Goal: Task Accomplishment & Management: Use online tool/utility

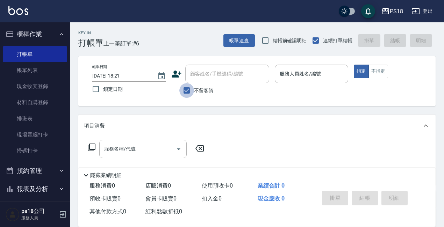
click at [186, 92] on input "不留客資" at bounding box center [186, 90] width 15 height 15
checkbox input "false"
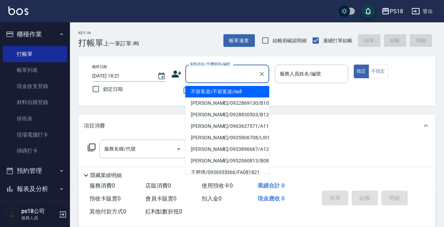
click at [204, 73] on input "顧客姓名/手機號碼/編號" at bounding box center [221, 74] width 67 height 12
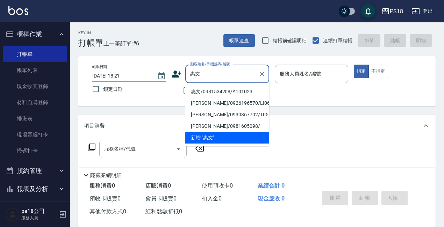
click at [219, 90] on li "惠文/0981534208/A101023" at bounding box center [227, 92] width 84 height 12
type input "惠文/0981534208/A101023"
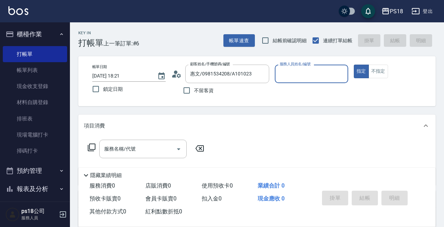
type input "[PERSON_NAME]-1"
click at [176, 76] on icon at bounding box center [176, 74] width 10 height 10
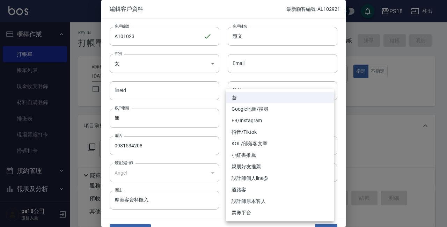
click at [327, 142] on body "PS18 登出 櫃檯作業 打帳單 帳單列表 現金收支登錄 材料自購登錄 排班表 現場電腦打卡 掃碼打卡 預約管理 預約管理 單日預約紀錄 單週預約紀錄 報表及…" at bounding box center [223, 171] width 447 height 342
click at [247, 202] on li "設計師原本客人" at bounding box center [280, 202] width 108 height 12
type input "設計師原本客人"
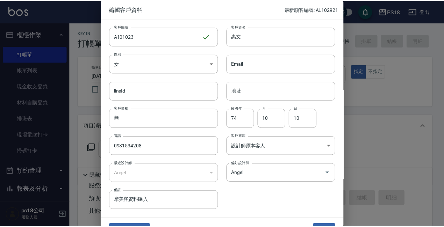
scroll to position [15, 0]
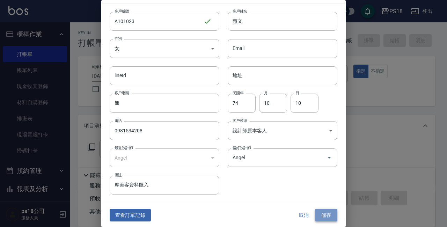
click at [315, 215] on button "儲存" at bounding box center [326, 215] width 22 height 13
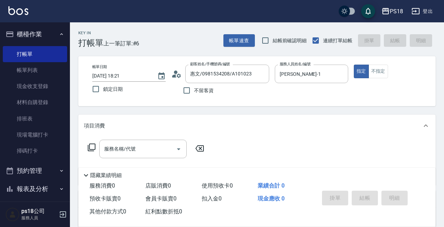
click at [92, 146] on icon at bounding box center [91, 147] width 8 height 8
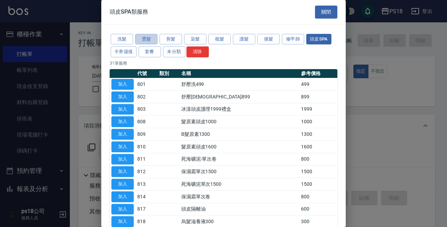
drag, startPoint x: 149, startPoint y: 38, endPoint x: 174, endPoint y: 63, distance: 34.6
click at [149, 38] on button "燙髮" at bounding box center [146, 39] width 22 height 11
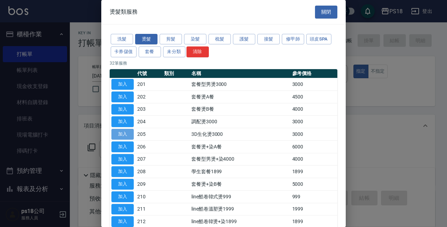
click at [125, 133] on button "加入" at bounding box center [122, 134] width 22 height 11
type input "3D生化燙3000(205)"
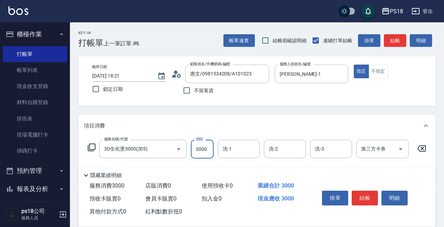
click at [210, 146] on input "3000" at bounding box center [202, 149] width 23 height 19
type input "2000"
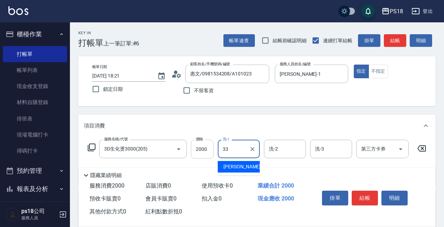
type input "[PERSON_NAME]-33"
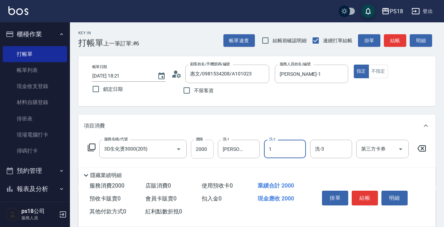
type input "[PERSON_NAME]-1"
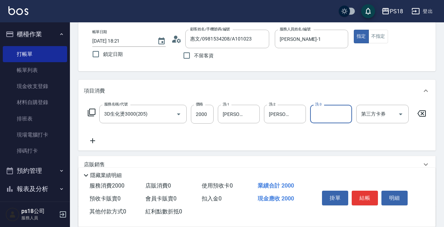
scroll to position [121, 0]
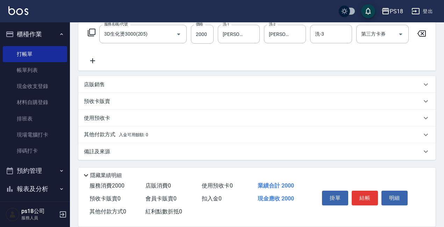
click at [91, 151] on p "備註及來源" at bounding box center [97, 151] width 26 height 7
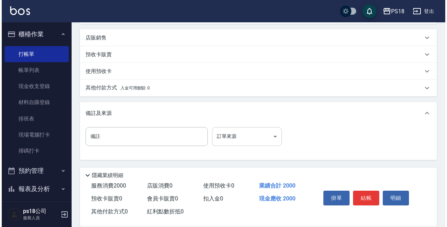
scroll to position [167, 0]
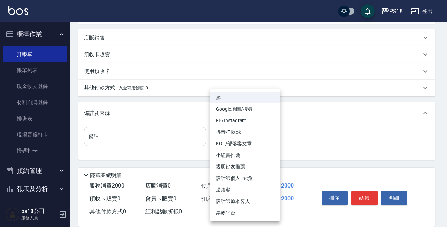
click at [272, 137] on body "PS18 登出 櫃檯作業 打帳單 帳單列表 現金收支登錄 材料自購登錄 排班表 現場電腦打卡 掃碼打卡 預約管理 預約管理 單日預約紀錄 單週預約紀錄 報表及…" at bounding box center [223, 32] width 447 height 389
click at [245, 199] on li "設計師原本客人" at bounding box center [245, 202] width 70 height 12
type input "設計師原本客人"
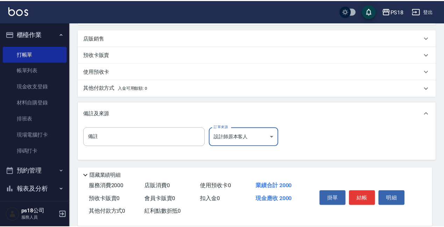
scroll to position [162, 0]
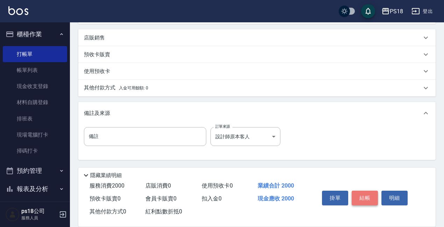
click at [358, 194] on button "結帳" at bounding box center [364, 198] width 26 height 15
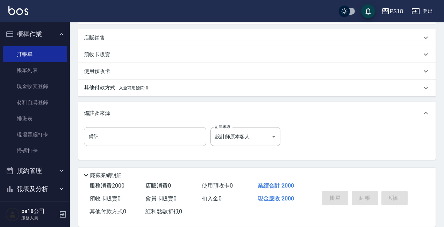
type input "[DATE] 19:11"
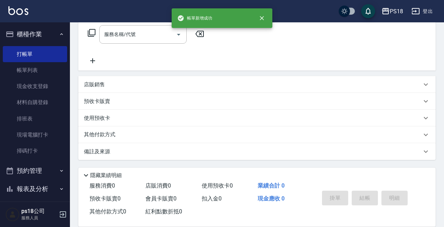
scroll to position [0, 0]
